Goal: Communication & Community: Answer question/provide support

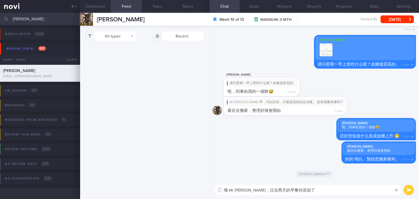
select select "8"
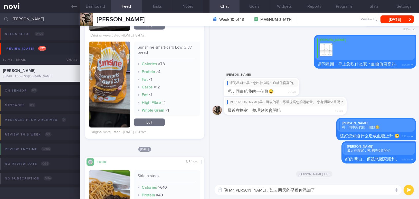
drag, startPoint x: 44, startPoint y: 19, endPoint x: 0, endPoint y: 20, distance: 43.9
click at [0, 20] on input "huang chi" at bounding box center [209, 19] width 419 height 12
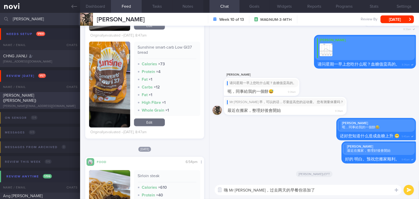
type input "cheng"
click at [37, 101] on div "CHENG SUET YIN (Shirley) shirley.syin@gmail.com" at bounding box center [40, 100] width 80 height 15
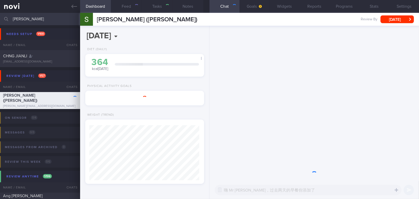
type input "Ozempic 0.25mg for 2 weeks, then 0.5mg for 3 weeks"
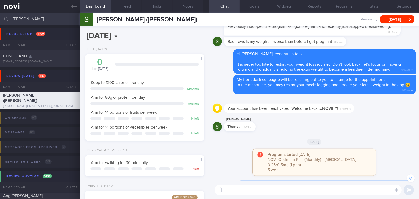
scroll to position [-517, 0]
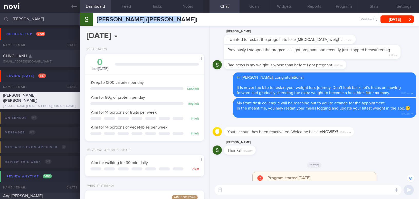
drag, startPoint x: 97, startPoint y: 18, endPoint x: 158, endPoint y: 20, distance: 61.4
click at [170, 21] on div "CHENG SUET YIN (Shirley) CHENG SUET YIN (Shirley) shirley.syin@gmail.com Review…" at bounding box center [249, 19] width 339 height 13
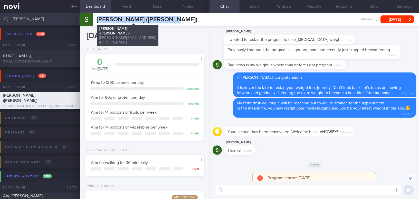
copy span "CHENG SUET YIN (Shirley)"
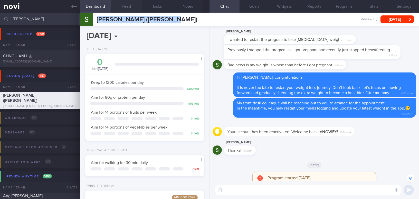
click at [131, 7] on button "Feed" at bounding box center [126, 6] width 31 height 13
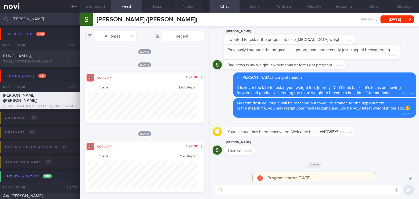
drag, startPoint x: 33, startPoint y: 17, endPoint x: 0, endPoint y: 19, distance: 32.6
click at [0, 19] on input "cheng" at bounding box center [209, 19] width 419 height 12
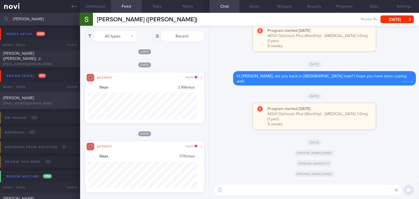
type input "[PERSON_NAME]"
click at [46, 99] on div "[PERSON_NAME]" at bounding box center [39, 97] width 73 height 5
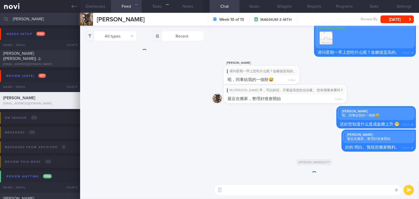
type input "Magnum. On Buzud sensor; tightening the BSL 4-8 mmol/L"
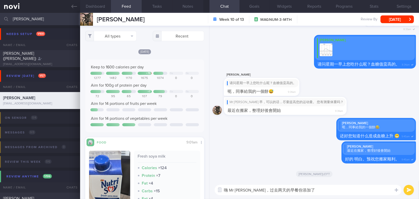
click at [310, 190] on textarea "嗨 Mr Huang，过去两天的早餐你添加了" at bounding box center [308, 190] width 187 height 10
click at [324, 188] on textarea "嗨 Mr Huang，过去两天的早餐你添加了" at bounding box center [308, 190] width 187 height 10
type textarea "嗨 Mr [PERSON_NAME]，过去两天的早餐你添加了 Nutrisoy 豆奶。这是一个很好的选择。"
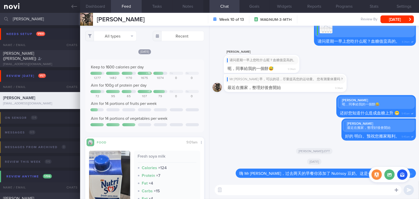
click at [396, 190] on icon at bounding box center [397, 190] width 4 height 4
click at [379, 176] on button "button" at bounding box center [376, 174] width 10 height 10
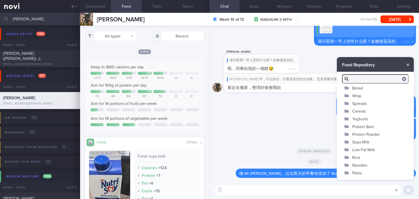
click at [364, 142] on button "Soya Milk" at bounding box center [375, 142] width 77 height 8
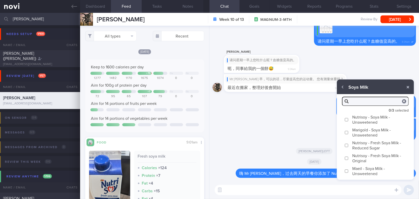
click at [347, 120] on input "Nutrisoy - Soya Milk - Unsweetened" at bounding box center [346, 119] width 4 height 3
checkbox input "true"
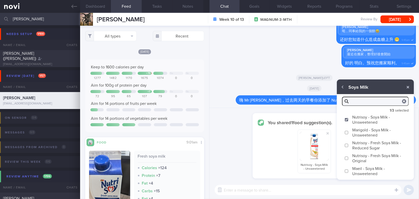
click at [347, 169] on input "Maeil - Soya Milk - Unsweetened" at bounding box center [346, 170] width 4 height 3
checkbox input "true"
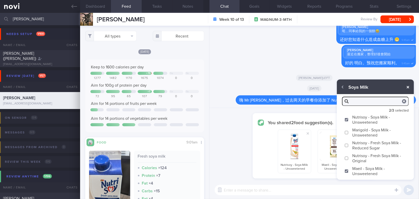
click at [409, 88] on button "button" at bounding box center [407, 86] width 9 height 9
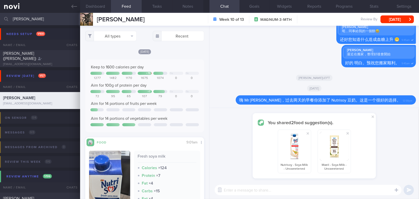
click at [327, 189] on textarea at bounding box center [308, 190] width 187 height 10
type textarea "d"
drag, startPoint x: 234, startPoint y: 191, endPoint x: 208, endPoint y: 189, distance: 26.2
click at [208, 189] on div "Dashboard Feed Tasks Notes Chat Goals Widgets Reports Programs Stats Settings H…" at bounding box center [249, 106] width 339 height 186
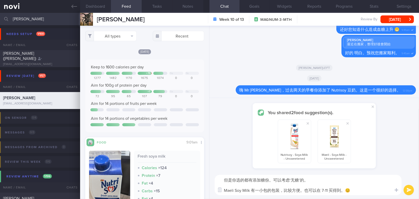
type textarea "但是你选的都有添加糖份。可以考虑‘无糖’的。 Maeli Soy Milk 有一小包的包装，比较方便。也可以在 7-11 买得到。😊"
click at [408, 191] on button "submit" at bounding box center [409, 190] width 10 height 10
checkbox input "false"
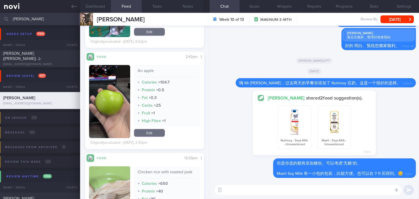
scroll to position [607, 0]
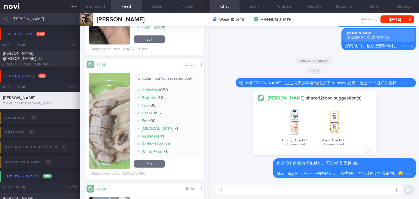
click at [109, 107] on button "button" at bounding box center [109, 121] width 41 height 96
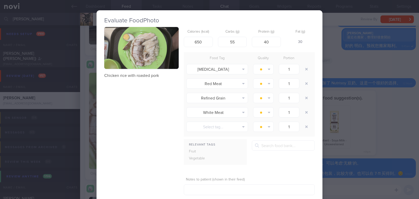
click at [137, 54] on button "button" at bounding box center [141, 48] width 74 height 42
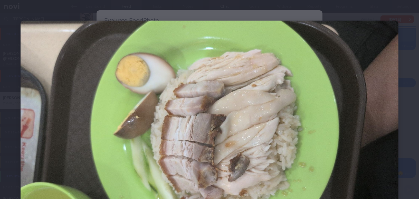
scroll to position [23, 0]
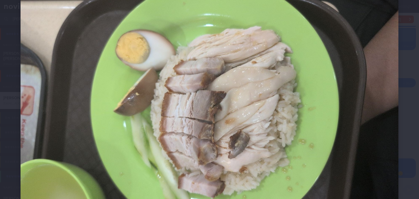
click at [173, 90] on img at bounding box center [210, 103] width 378 height 213
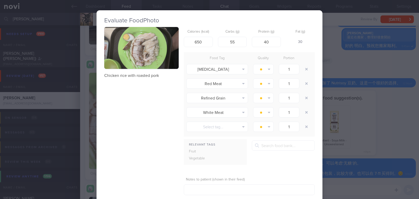
drag, startPoint x: 406, startPoint y: 132, endPoint x: 399, endPoint y: 148, distance: 17.8
click at [407, 132] on div "Evaluate Food Photo Chicken rice with roasted pork Calories (kcal) 650 Carbs (g…" at bounding box center [209, 99] width 419 height 199
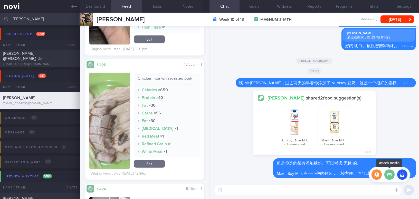
click at [389, 176] on label at bounding box center [389, 174] width 10 height 10
click at [0, 0] on input "file" at bounding box center [0, 0] width 0 height 0
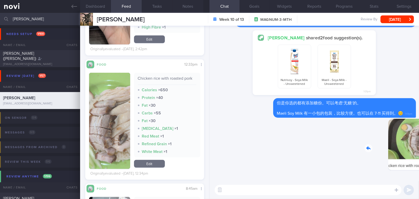
drag, startPoint x: 425, startPoint y: 149, endPoint x: 441, endPoint y: 151, distance: 16.8
click at [419, 151] on html "You are offline! Some functionality will be unavailable Patients New Users Coac…" at bounding box center [209, 99] width 419 height 199
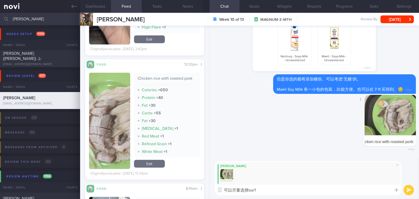
type textarea "可以尽量选择白饭"
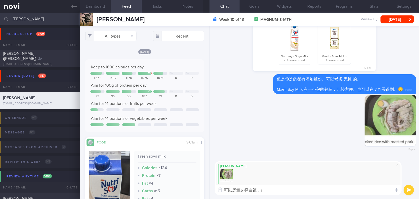
select select "8"
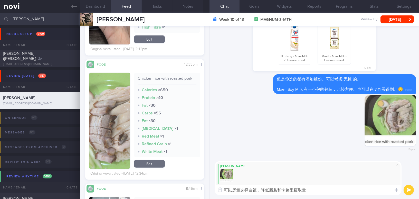
type textarea "可以尽量选择白饭，降低脂肪和卡路里摄取量。"
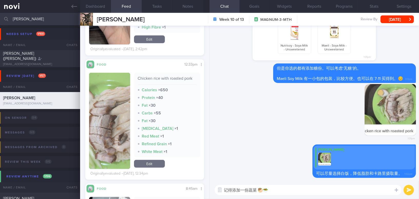
click at [264, 190] on textarea "记得添加一份蔬菜 🥙🥗" at bounding box center [308, 190] width 187 height 10
type textarea "记得添加一份蔬菜 🥗"
click at [407, 189] on button "submit" at bounding box center [409, 190] width 10 height 10
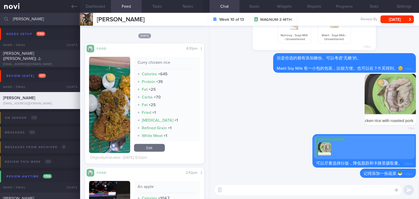
scroll to position [397, 0]
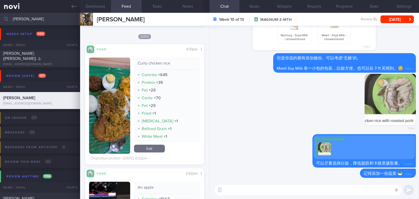
click at [111, 102] on button "button" at bounding box center [109, 106] width 41 height 96
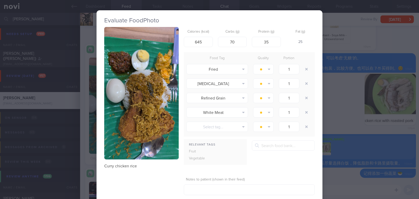
click at [356, 177] on div "Evaluate Food Photo Curry chicken rice Calories (kcal) 645 Carbs (g) 70 Protein…" at bounding box center [209, 99] width 419 height 199
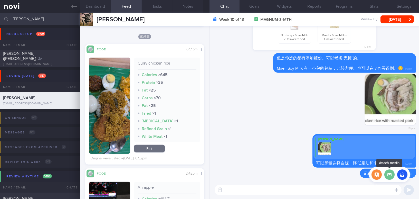
click at [389, 178] on label at bounding box center [389, 174] width 10 height 10
click at [0, 0] on input "file" at bounding box center [0, 0] width 0 height 0
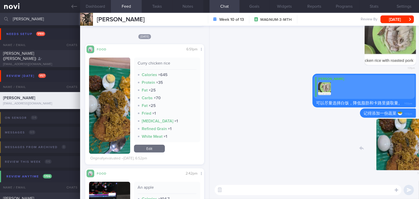
drag, startPoint x: 377, startPoint y: 149, endPoint x: 486, endPoint y: 151, distance: 109.1
click at [419, 151] on html "You are offline! Some functionality will be unavailable Patients New Users Coac…" at bounding box center [209, 99] width 419 height 199
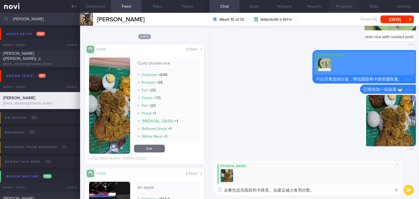
type textarea "这餐也蛮高脂肪和卡路里。会建议减少食用次数。"
click at [405, 191] on button "submit" at bounding box center [409, 190] width 10 height 10
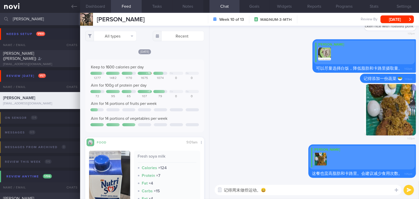
type textarea "记得周末做些运动。😀"
click at [409, 189] on button "submit" at bounding box center [409, 190] width 10 height 10
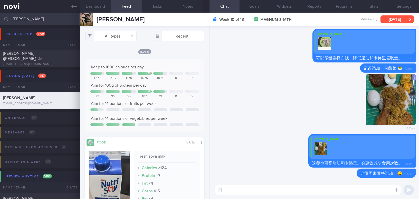
click at [399, 20] on button "[DATE]" at bounding box center [396, 19] width 33 height 8
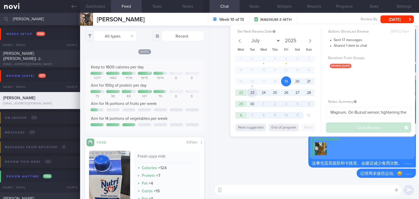
click at [253, 92] on span "23" at bounding box center [252, 93] width 10 height 10
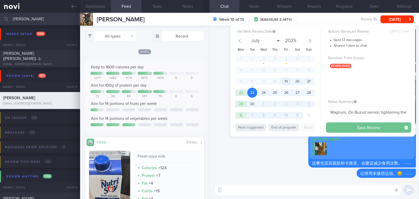
click at [360, 127] on button "Save Review" at bounding box center [368, 127] width 85 height 10
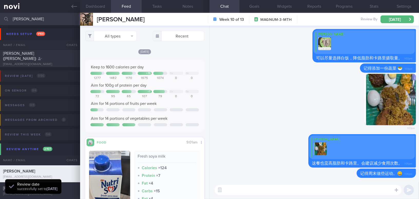
drag, startPoint x: 31, startPoint y: 19, endPoint x: 7, endPoint y: 18, distance: 23.1
click at [7, 18] on div "[PERSON_NAME] Assigned patients Assigned patients All active patients Archived …" at bounding box center [209, 19] width 419 height 12
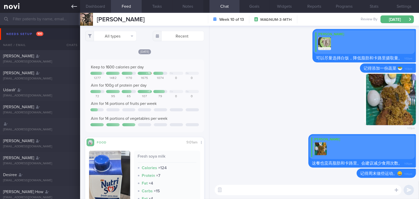
click at [75, 6] on icon at bounding box center [74, 7] width 6 height 4
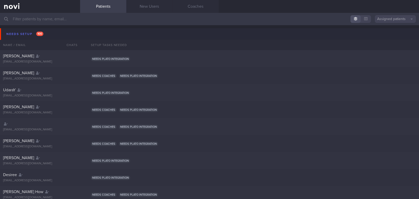
click at [40, 19] on input "text" at bounding box center [209, 19] width 419 height 12
type input "谈"
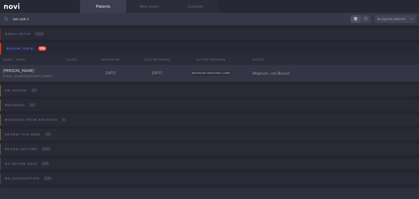
type input "tan sok n"
click at [48, 70] on div "Tan Sok Ngin" at bounding box center [39, 70] width 73 height 5
select select "8"
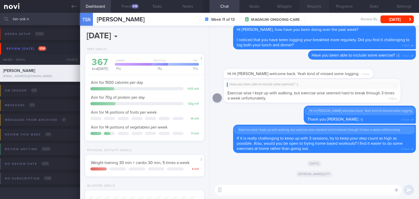
scroll to position [60, 106]
click at [133, 6] on div "618" at bounding box center [134, 6] width 7 height 4
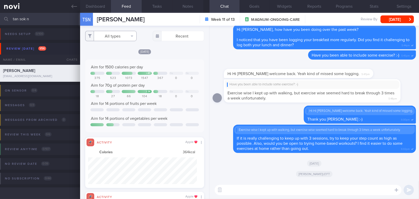
click at [110, 33] on button "All types" at bounding box center [110, 36] width 51 height 10
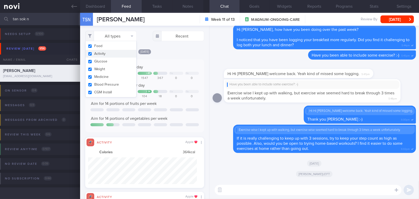
click at [89, 54] on input "checkbox" at bounding box center [90, 53] width 4 height 3
checkbox input "false"
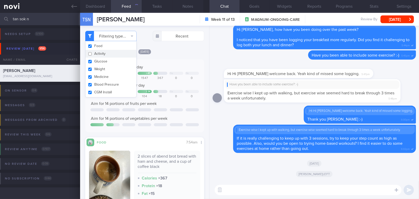
click at [180, 62] on div "Aim for 1500 calories per day + 47 Sa Su 375 523 1073 1547 367 0 0 Aim for 70g …" at bounding box center [144, 95] width 119 height 73
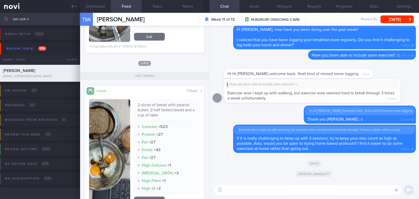
scroll to position [1167, 0]
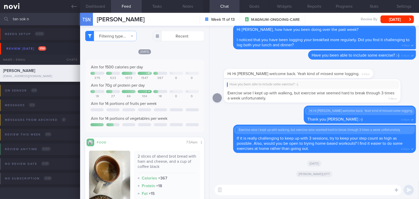
click at [238, 188] on textarea at bounding box center [308, 190] width 187 height 10
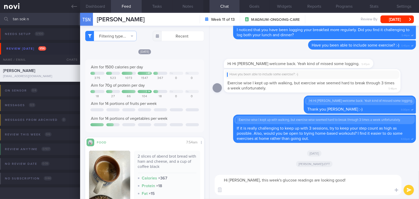
scroll to position [0, 0]
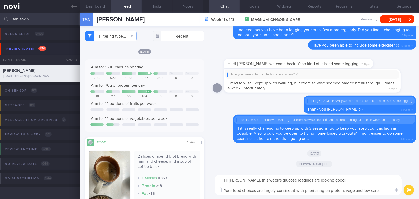
drag, startPoint x: 243, startPoint y: 180, endPoint x: 384, endPoint y: 197, distance: 142.0
click at [384, 197] on div "Hi Ms Tan, this week's glucose readings are looking good! Your food choices are…" at bounding box center [313, 185] width 209 height 28
click at [244, 179] on textarea "Hi Ms Tan, this week's glucose readings are looking good! Your food choices are…" at bounding box center [308, 185] width 187 height 20
drag, startPoint x: 243, startPoint y: 179, endPoint x: 387, endPoint y: 193, distance: 144.2
click at [387, 193] on textarea "Hi Ms Tan, this week's glucose readings are looking good! Your food choices are…" at bounding box center [308, 185] width 187 height 20
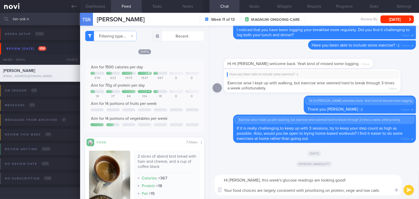
paste textarea "This week’s glucose readings are looking good! Your food choices are largely co…"
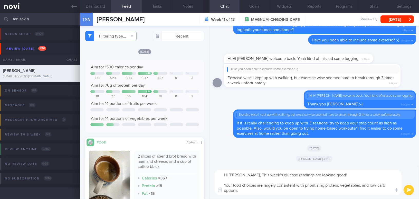
click at [246, 171] on textarea "Hi Ms Tan, This week’s glucose readings are looking good! Your food choices are…" at bounding box center [308, 181] width 187 height 25
click at [361, 186] on textarea "Hi Ms Tan, this week’s glucose readings are looking good! Your food choices are…" at bounding box center [308, 181] width 187 height 25
type textarea "Hi Ms Tan, this week’s glucose readings are looking good! Your food choices are…"
click at [412, 188] on button "submit" at bounding box center [409, 190] width 10 height 10
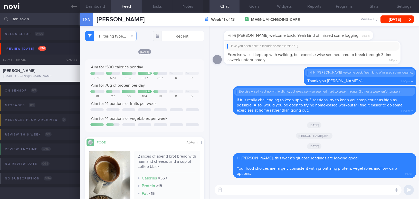
type textarea "H"
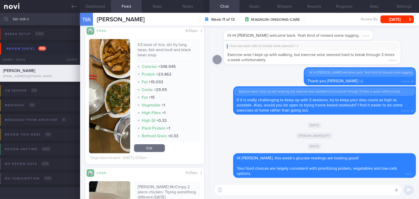
scroll to position [373, 0]
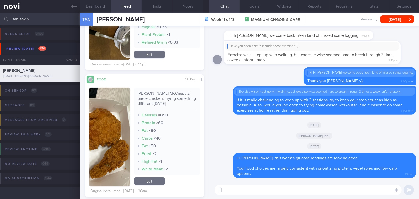
click at [107, 124] on button "button" at bounding box center [109, 137] width 41 height 99
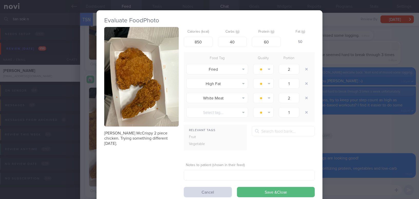
click at [380, 145] on div "Evaluate Food Photo MacDonald McCrispy 2 piece chicken. Trying something differ…" at bounding box center [209, 99] width 419 height 199
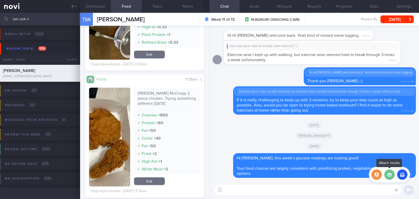
click at [393, 176] on label at bounding box center [389, 174] width 10 height 10
click at [0, 0] on input "file" at bounding box center [0, 0] width 0 height 0
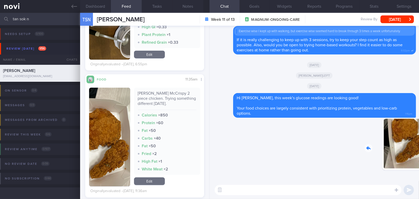
drag, startPoint x: 376, startPoint y: 146, endPoint x: 431, endPoint y: 150, distance: 55.9
click at [419, 150] on html "You are offline! Some functionality will be unavailable Patients New Users Coac…" at bounding box center [209, 99] width 419 height 199
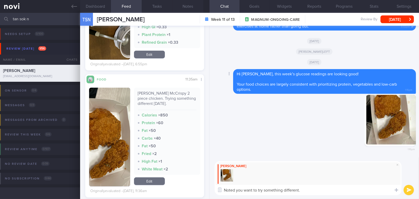
type textarea "Noted you want to try something different."
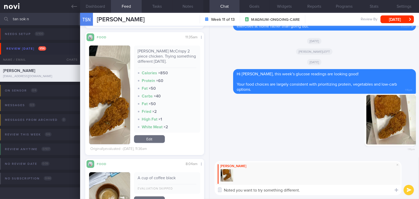
scroll to position [420, 0]
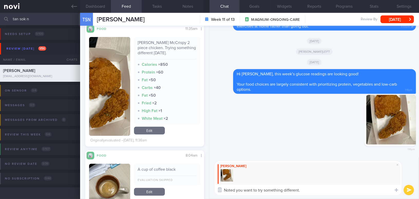
drag, startPoint x: 307, startPoint y: 192, endPoint x: 223, endPoint y: 192, distance: 84.7
click at [223, 192] on div "Attach media Chat Templates Admin CGM Weight Nutrition Physical Activity Infogr…" at bounding box center [313, 178] width 209 height 42
paste textarea "Noted that you want to try something different. The glucose reading didn’t rise…"
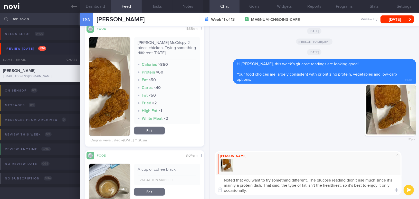
click at [391, 180] on textarea "Noted that you want to try something different. The glucose reading didn’t rise…" at bounding box center [308, 185] width 187 height 20
click at [317, 185] on textarea "Noted that you want to try something different. The glucose reading didn’t rise…" at bounding box center [308, 185] width 187 height 20
click at [358, 184] on textarea "Noted that you want to try something different. The glucose reading didn’t rise…" at bounding box center [308, 185] width 187 height 20
click at [258, 189] on textarea "Noted that you want to try something different. The glucose reading didn’t rise…" at bounding box center [308, 185] width 187 height 20
type textarea "Noted that you want to try something different. The glucose reading didn’t rise…"
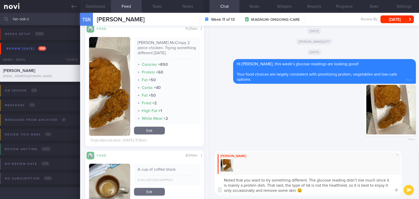
click at [407, 191] on button "submit" at bounding box center [409, 190] width 10 height 10
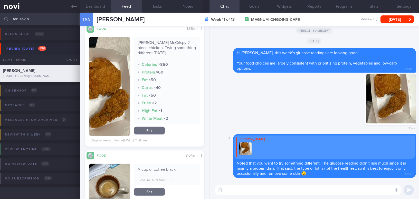
paste textarea "Hehe, you’re also a pro at using the sensor now! You know exactly when to calib…"
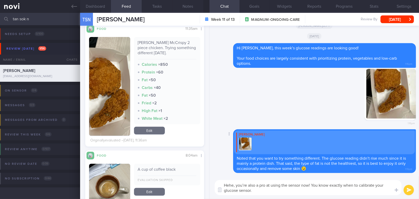
drag, startPoint x: 246, startPoint y: 183, endPoint x: 248, endPoint y: 151, distance: 32.6
click at [247, 183] on textarea "Hehe, you’re also a pro at using the sensor now! You know exactly when to calib…" at bounding box center [308, 187] width 187 height 15
click at [291, 185] on textarea "Hehe, you are also a pro at using the sensor now! You know exactly when to cali…" at bounding box center [308, 187] width 187 height 15
drag, startPoint x: 349, startPoint y: 185, endPoint x: 360, endPoint y: 183, distance: 11.9
click at [360, 183] on textarea "Hehe, you are also a pro at using the glucose sensor now! You know exactly when…" at bounding box center [308, 187] width 187 height 15
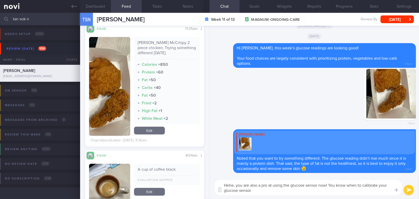
click at [329, 191] on textarea "Hehe, you are also a pro at using the glucose sensor now! You know when to cali…" at bounding box center [308, 187] width 187 height 15
type textarea "Hehe, you are also a pro at using the glucose sensor now! You know when to cali…"
click at [408, 191] on button "submit" at bounding box center [409, 190] width 10 height 10
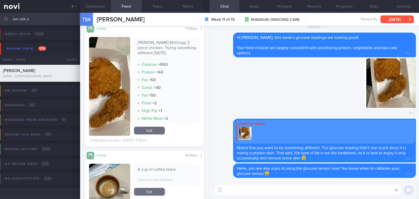
click at [397, 21] on button "[DATE]" at bounding box center [396, 19] width 33 height 8
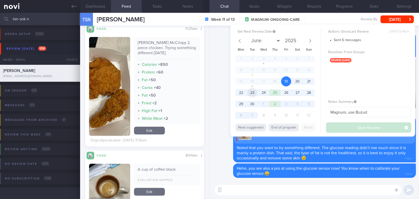
click at [254, 92] on span "23" at bounding box center [252, 93] width 10 height 10
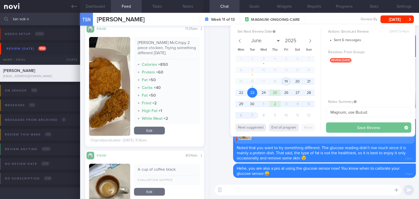
click at [350, 126] on button "Save Review" at bounding box center [368, 127] width 85 height 10
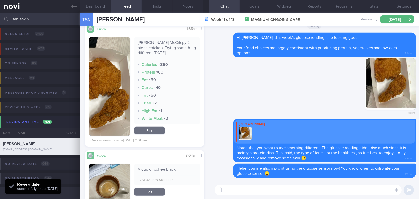
scroll to position [54, 108]
drag, startPoint x: 29, startPoint y: 20, endPoint x: 3, endPoint y: 18, distance: 26.2
click at [3, 18] on div "tan sok n Assigned patients Assigned patients All active patients Archived pati…" at bounding box center [209, 19] width 419 height 12
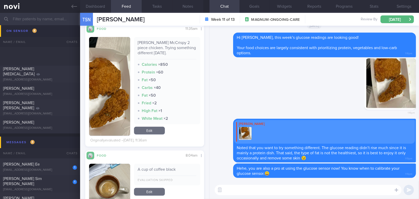
scroll to position [2707, 0]
